Goal: Find contact information: Find contact information

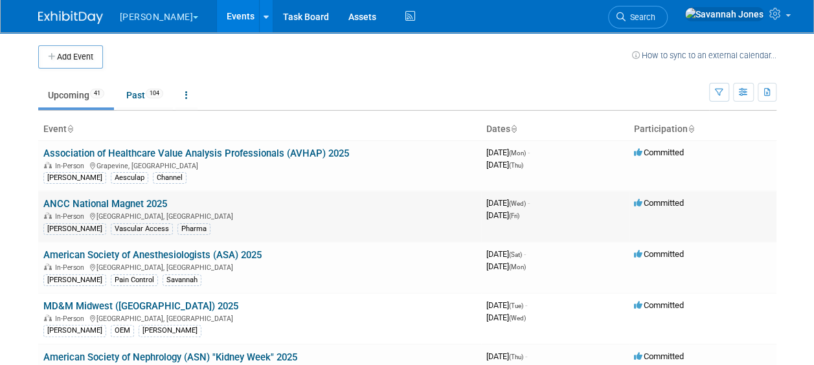
click at [128, 206] on link "ANCC National Magnet 2025" at bounding box center [105, 204] width 124 height 12
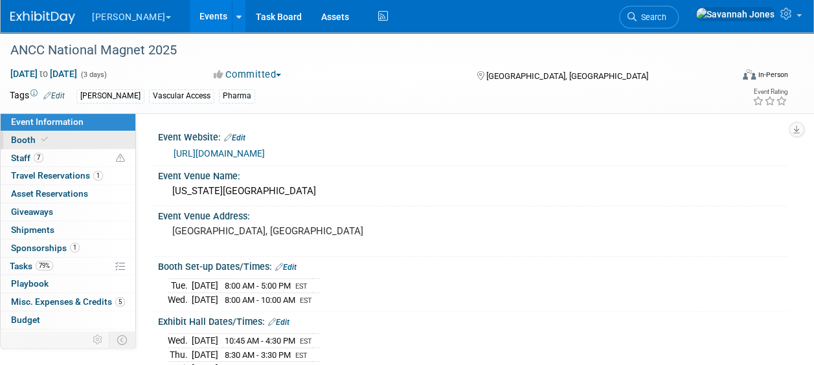
click at [82, 143] on link "Booth" at bounding box center [68, 139] width 135 height 17
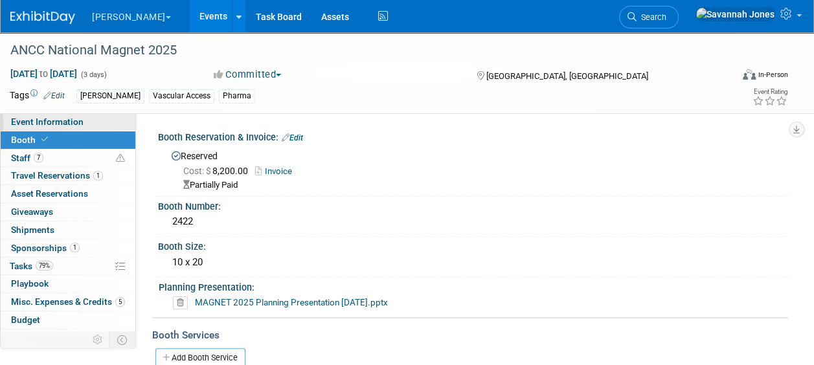
click at [72, 122] on span "Event Information" at bounding box center [47, 122] width 73 height 10
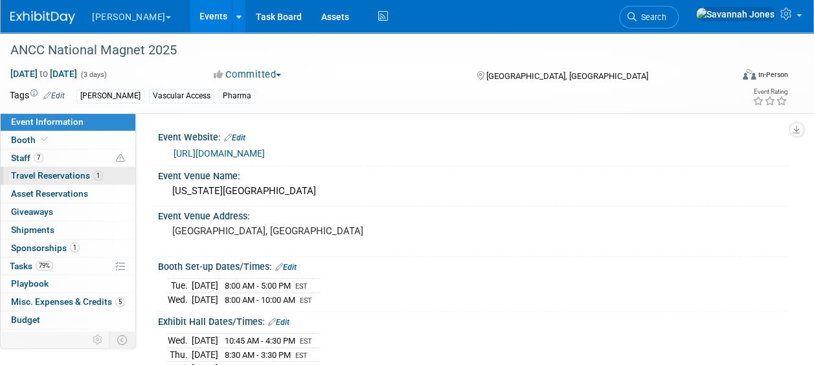
click at [73, 177] on span "Travel Reservations 1" at bounding box center [57, 175] width 92 height 10
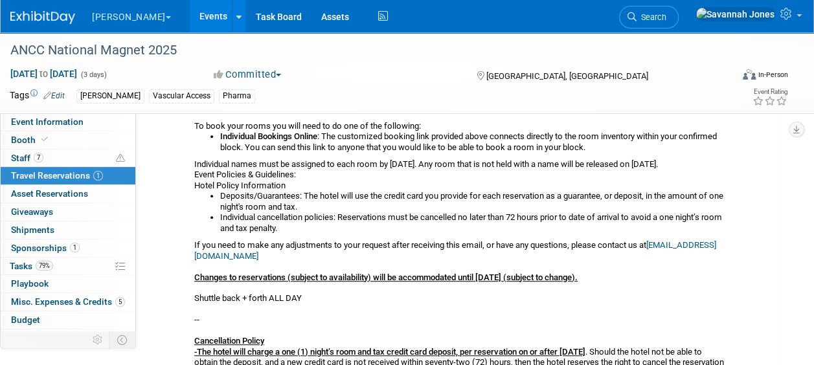
scroll to position [259, 0]
drag, startPoint x: 348, startPoint y: 266, endPoint x: 196, endPoint y: 269, distance: 152.9
click at [196, 269] on div "Greetings, Below is your block confirmation for the 2025 ANCC National Magnet C…" at bounding box center [460, 220] width 532 height 403
copy link "ancchousing@connectionshousing.com"
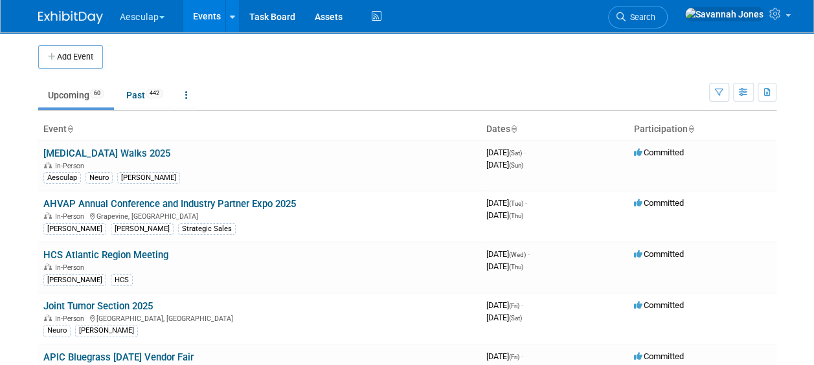
click at [159, 17] on button "Aesculap" at bounding box center [150, 14] width 62 height 29
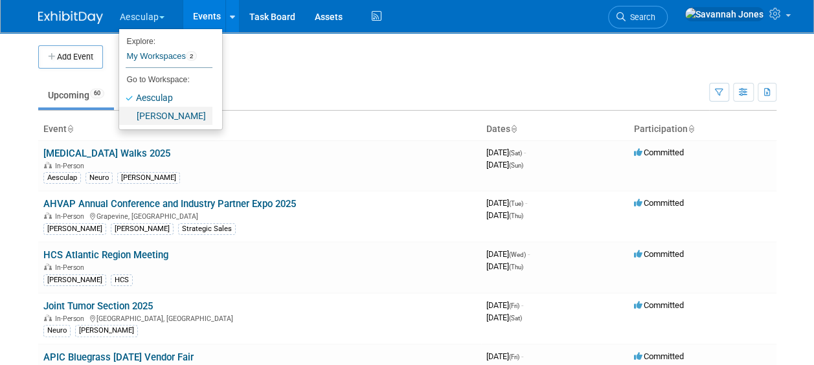
click at [159, 114] on link "[PERSON_NAME]" at bounding box center [165, 116] width 93 height 18
